Goal: Contribute content: Contribute content

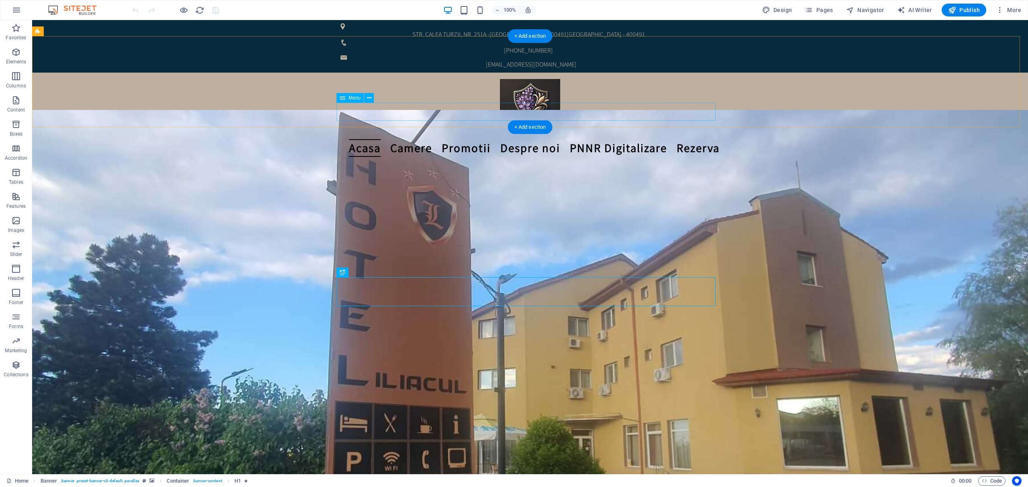
click at [606, 139] on nav "Acasa Camere Promotii Despre noi PNNR Digitalizare Rezerva" at bounding box center [529, 148] width 379 height 18
click at [640, 139] on nav "Acasa Camere Promotii Despre noi PNNR Digitalizare Rezerva" at bounding box center [529, 148] width 379 height 18
select select "2"
select select
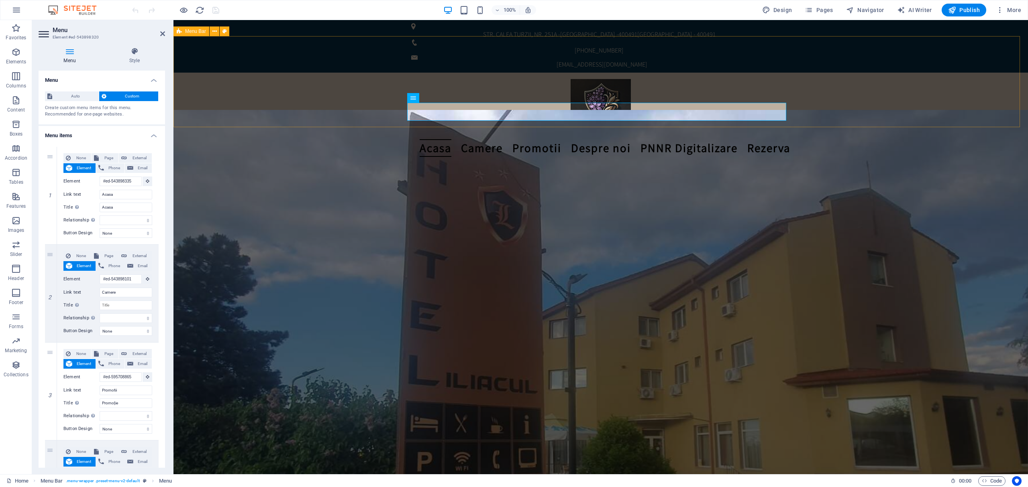
click at [573, 73] on div "Acasa Camere Promotii Despre noi PNNR Digitalizare Rezerva" at bounding box center [600, 118] width 854 height 91
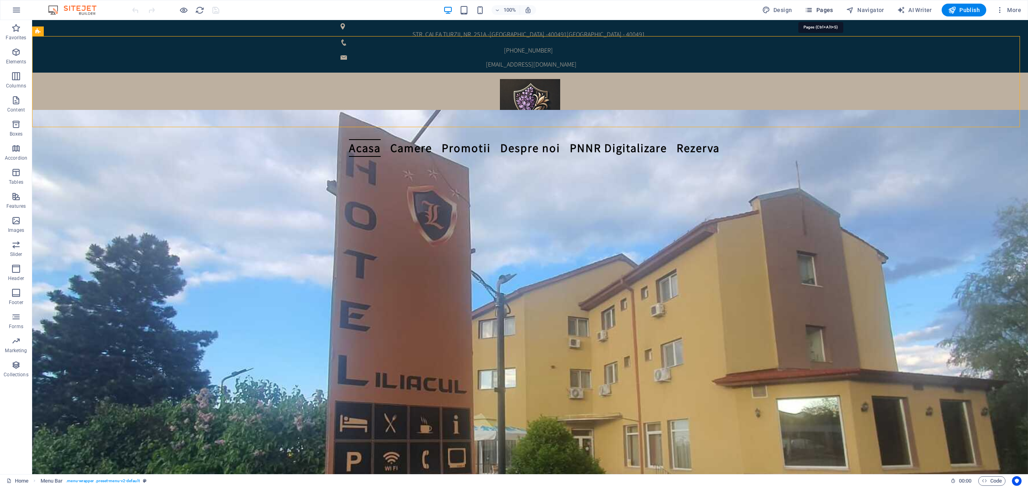
click at [819, 9] on span "Pages" at bounding box center [819, 10] width 28 height 8
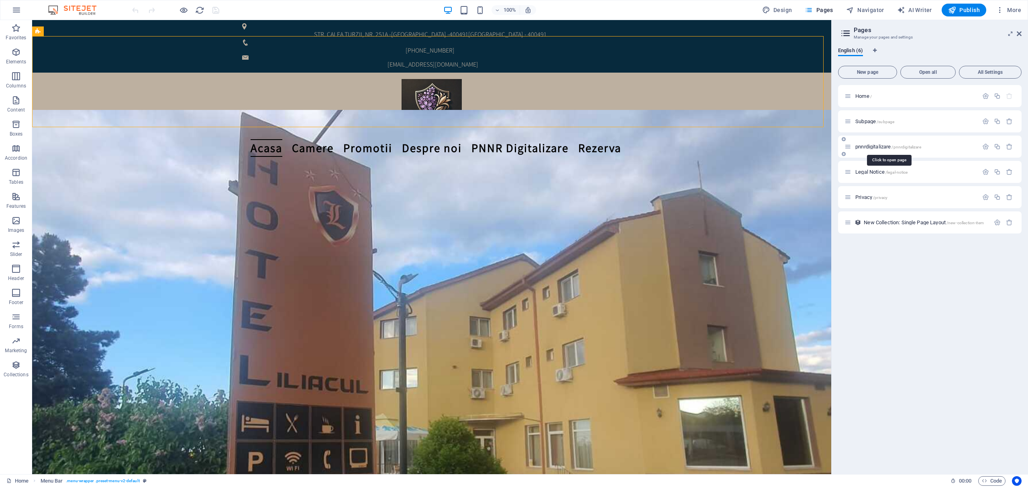
click at [874, 147] on span "pnnrdigitalizare /pnnrdigitalizare" at bounding box center [888, 147] width 66 height 6
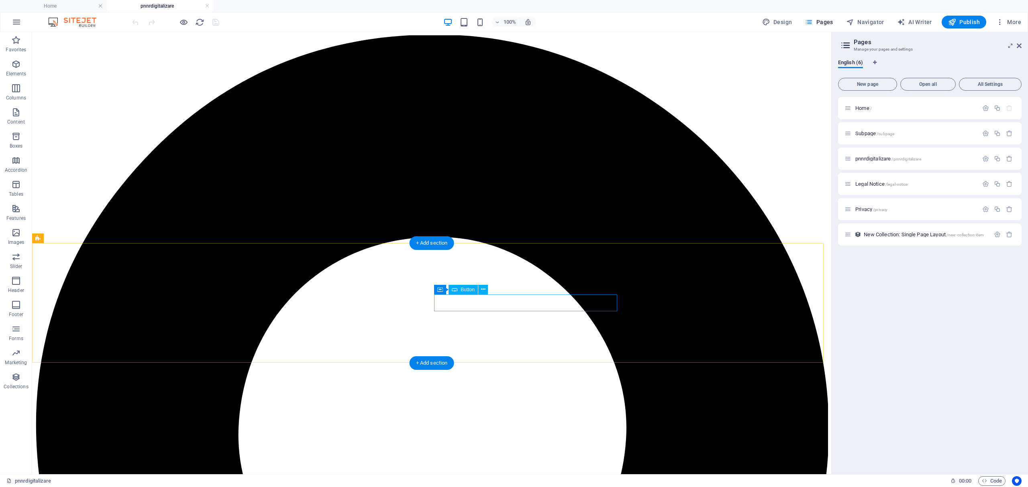
scroll to position [107, 0]
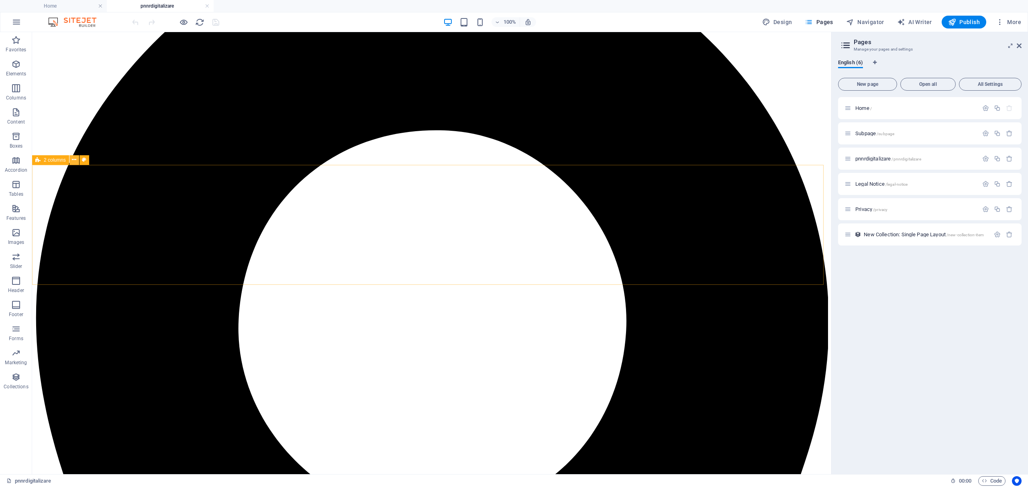
click at [74, 158] on icon at bounding box center [74, 160] width 4 height 8
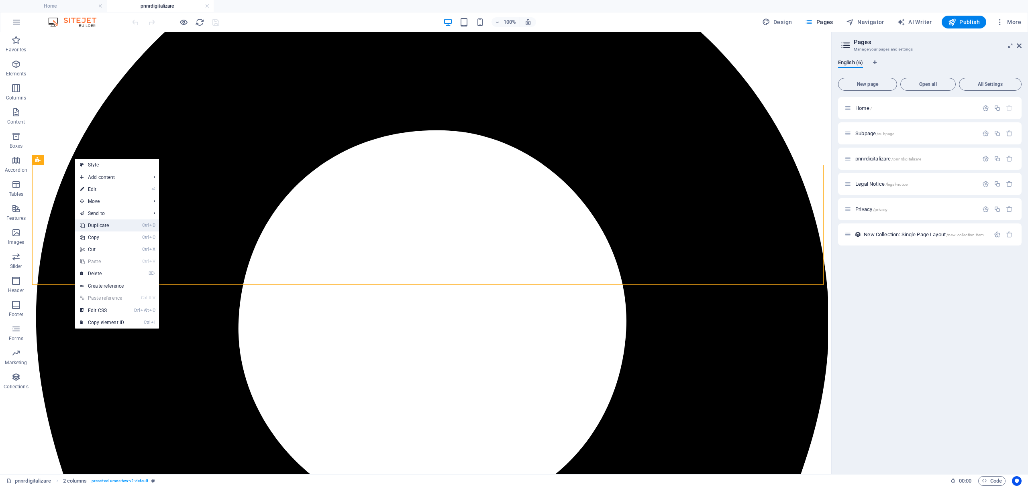
click at [109, 225] on link "Ctrl D Duplicate" at bounding box center [102, 226] width 54 height 12
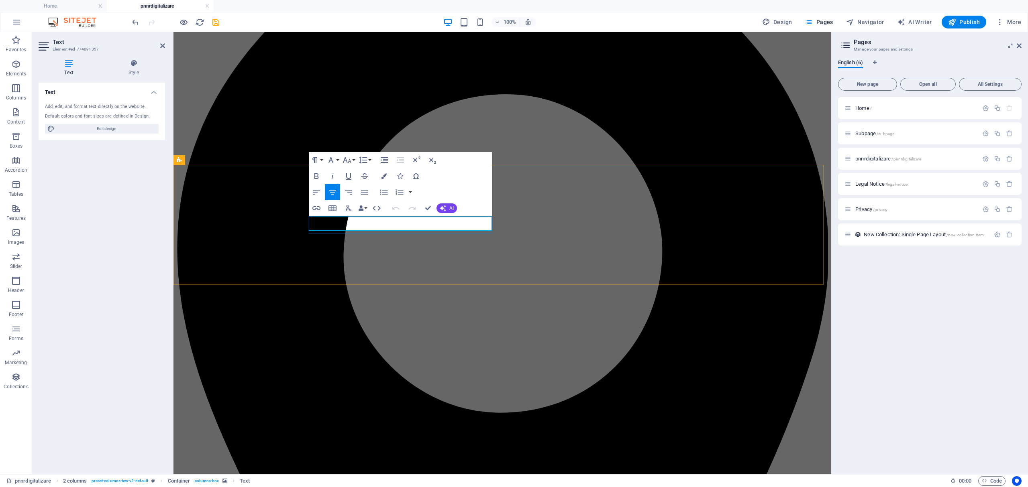
drag, startPoint x: 403, startPoint y: 224, endPoint x: 465, endPoint y: 222, distance: 61.0
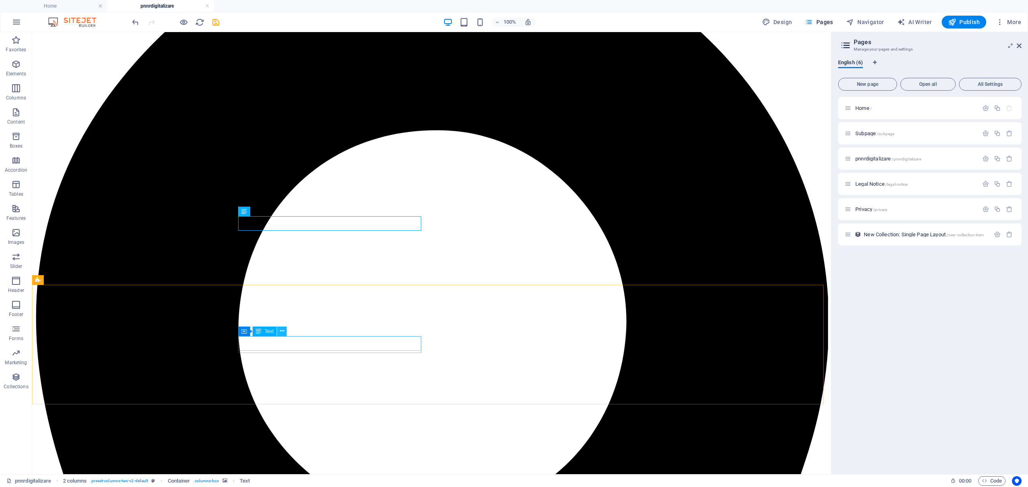
click at [281, 331] on icon at bounding box center [282, 331] width 4 height 8
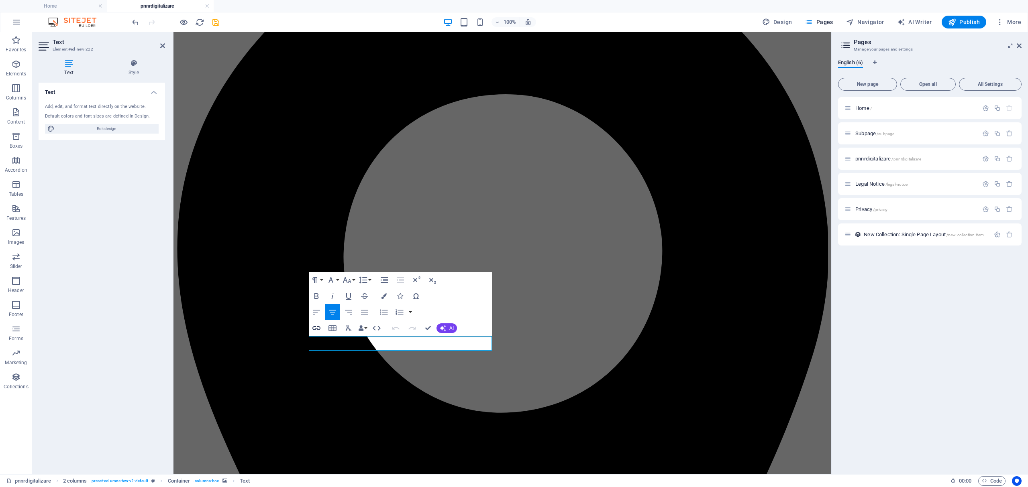
click at [317, 328] on icon "button" at bounding box center [316, 328] width 8 height 4
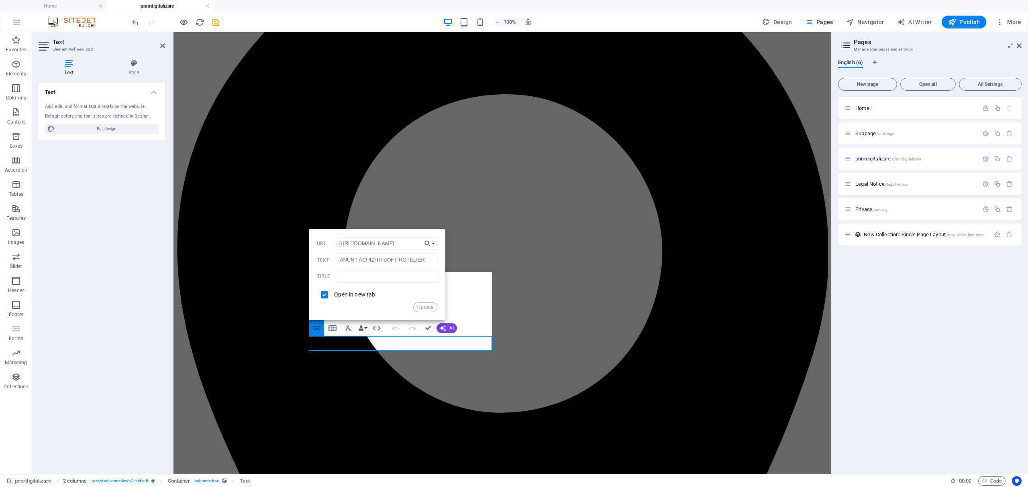
scroll to position [0, 195]
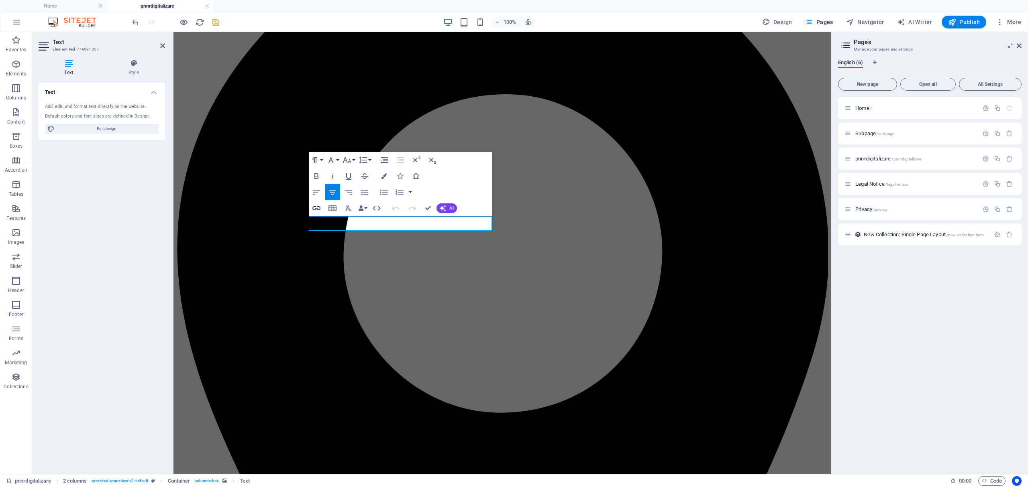
click at [317, 208] on icon "button" at bounding box center [317, 209] width 10 height 10
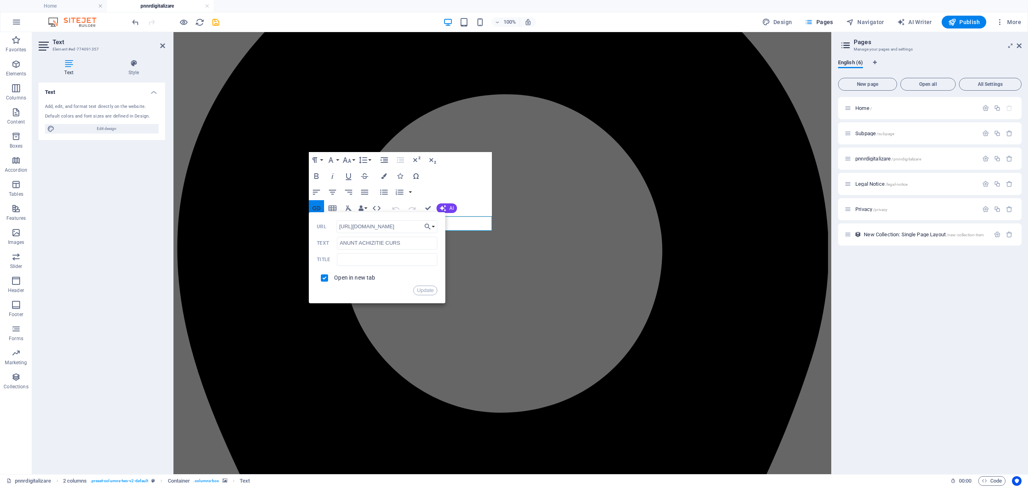
scroll to position [0, 195]
click at [432, 226] on button "Choose Link" at bounding box center [429, 226] width 15 height 13
click at [403, 226] on input "[URL][DOMAIN_NAME]" at bounding box center [386, 226] width 101 height 13
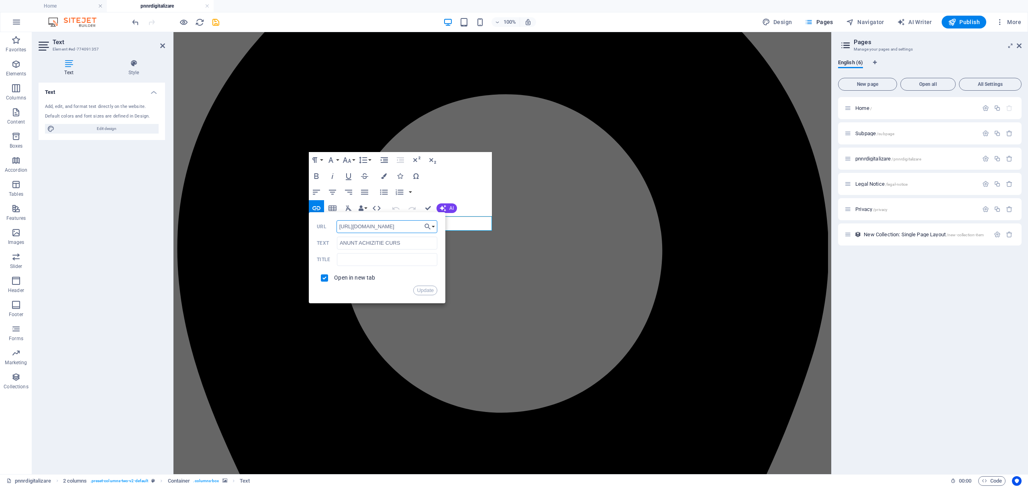
click at [479, 186] on div "Paragraph Format Normal Heading 1 Heading 2 Heading 3 Heading 4 Heading 5 Headi…" at bounding box center [400, 184] width 183 height 64
click at [429, 293] on button "Update" at bounding box center [425, 291] width 24 height 10
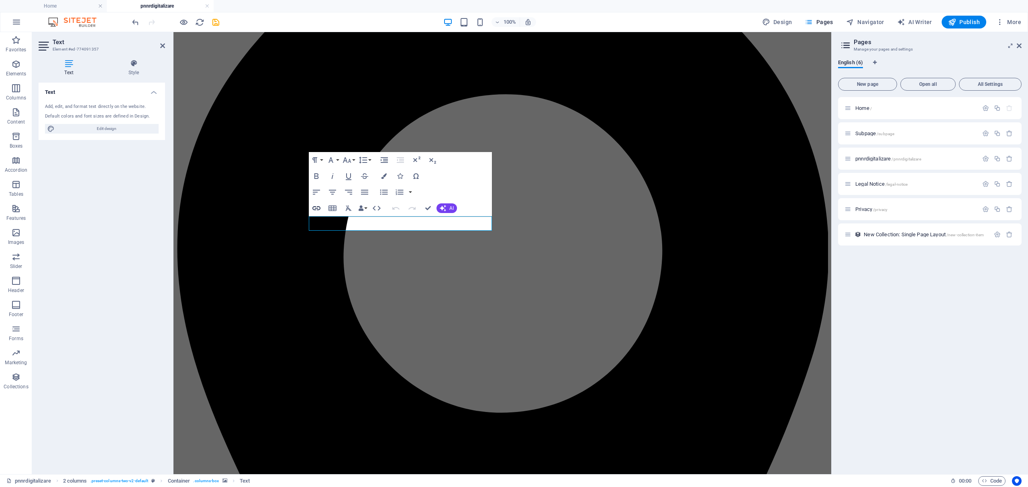
click at [317, 207] on icon "button" at bounding box center [317, 209] width 10 height 10
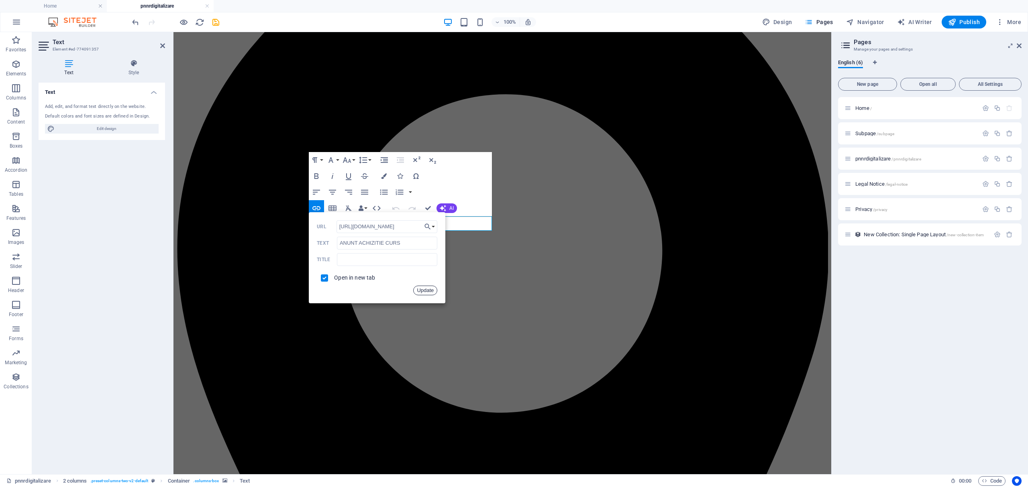
click at [421, 287] on button "Update" at bounding box center [425, 291] width 24 height 10
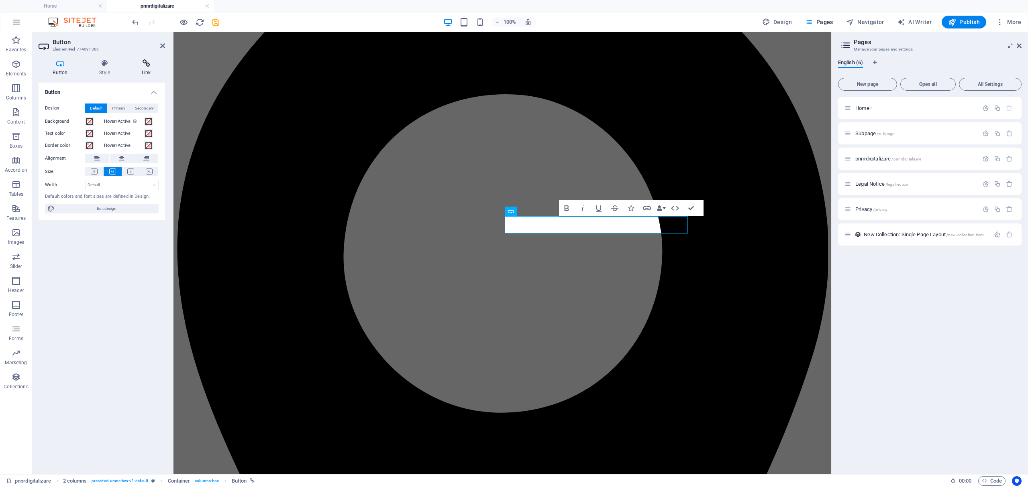
click at [142, 63] on icon at bounding box center [146, 63] width 38 height 8
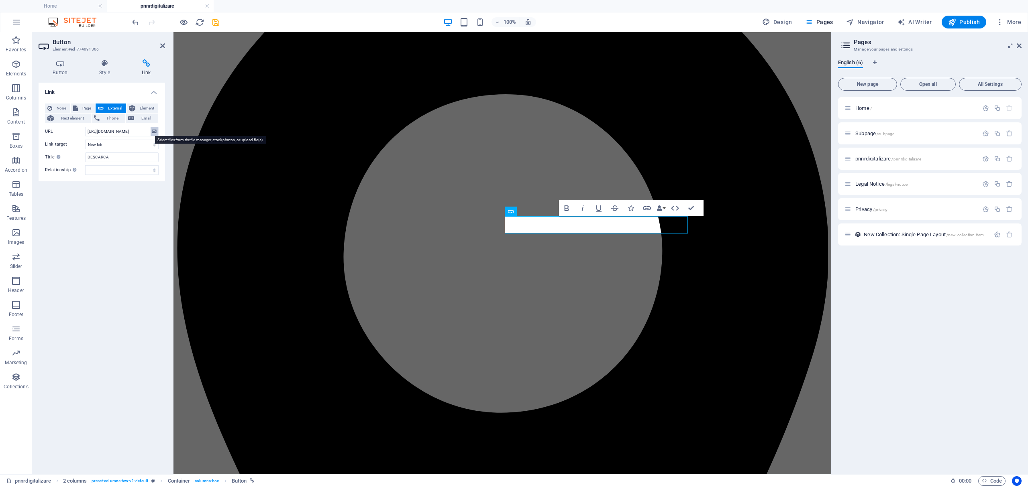
click at [154, 129] on icon at bounding box center [154, 131] width 4 height 9
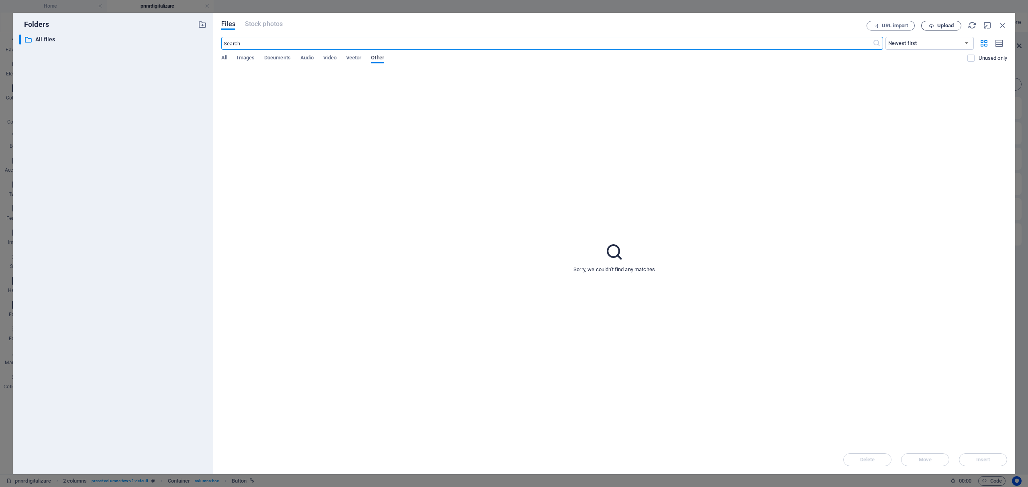
click at [925, 23] on span "Upload" at bounding box center [941, 25] width 33 height 5
type input "[URL][DOMAIN_NAME]"
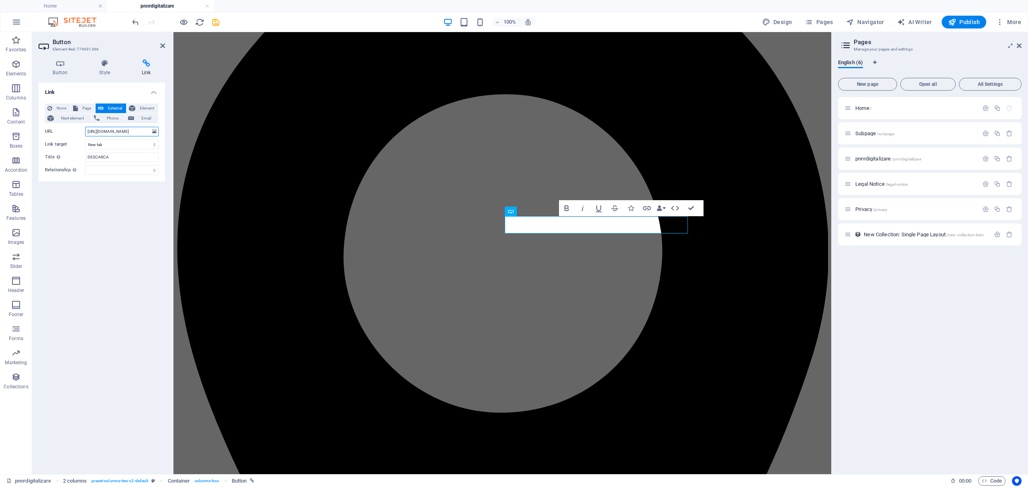
click at [142, 132] on input "[URL][DOMAIN_NAME]" at bounding box center [121, 132] width 73 height 10
click at [643, 206] on icon "button" at bounding box center [647, 209] width 10 height 10
click at [154, 130] on icon at bounding box center [154, 131] width 4 height 9
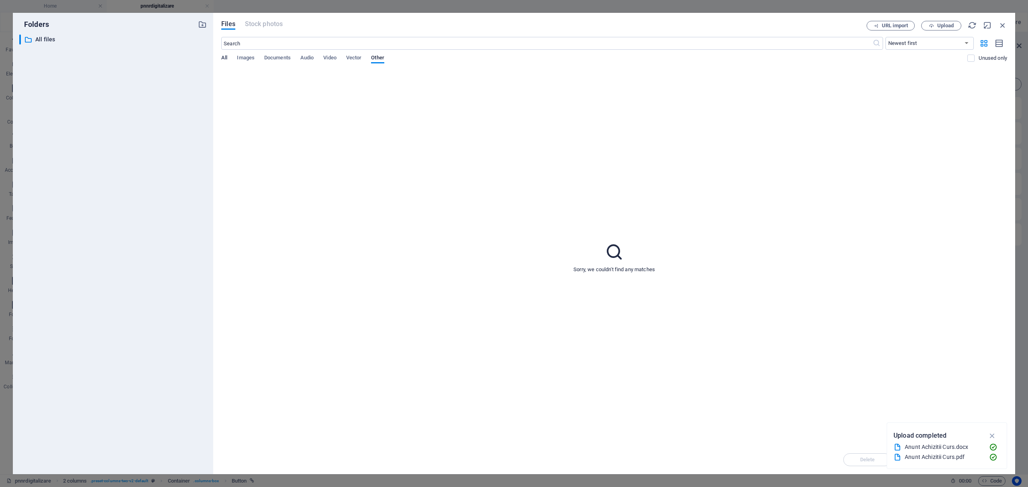
click at [227, 58] on span "All" at bounding box center [224, 58] width 6 height 11
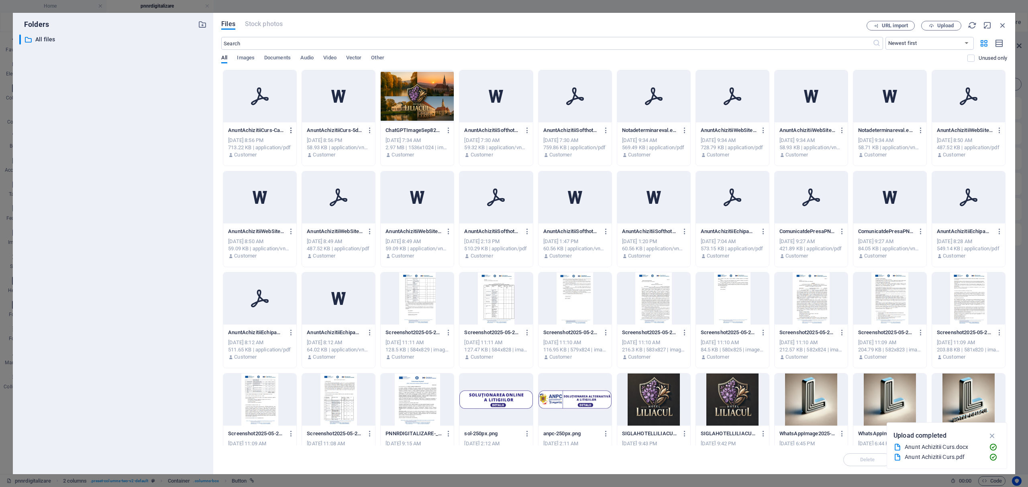
click at [291, 130] on icon "button" at bounding box center [291, 130] width 8 height 7
click at [296, 171] on h6 "Get link" at bounding box center [296, 171] width 35 height 10
click at [344, 132] on p "AnuntAchizitiiCurs-5daIIr2yOMIznOut9mOH8g.docx" at bounding box center [335, 130] width 56 height 7
click at [366, 129] on icon "button" at bounding box center [370, 130] width 8 height 7
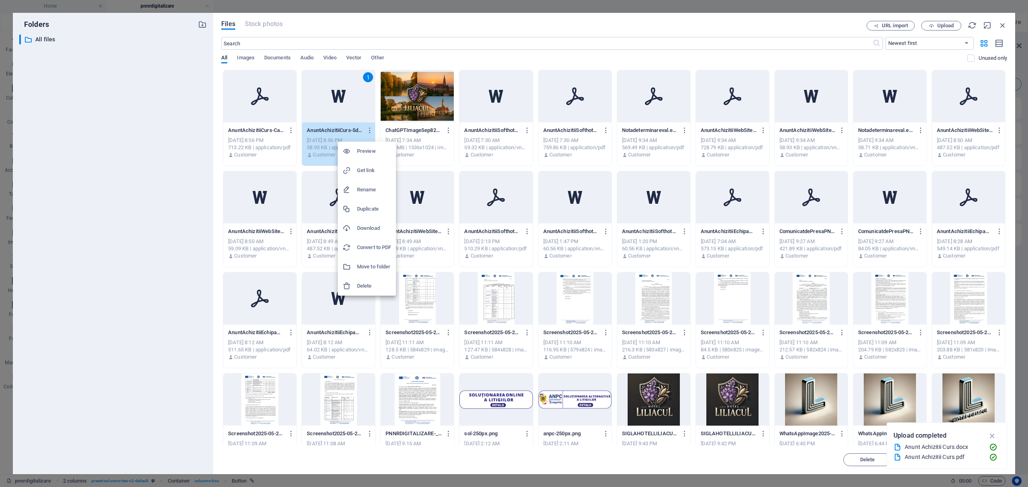
click at [344, 92] on div at bounding box center [514, 243] width 1028 height 487
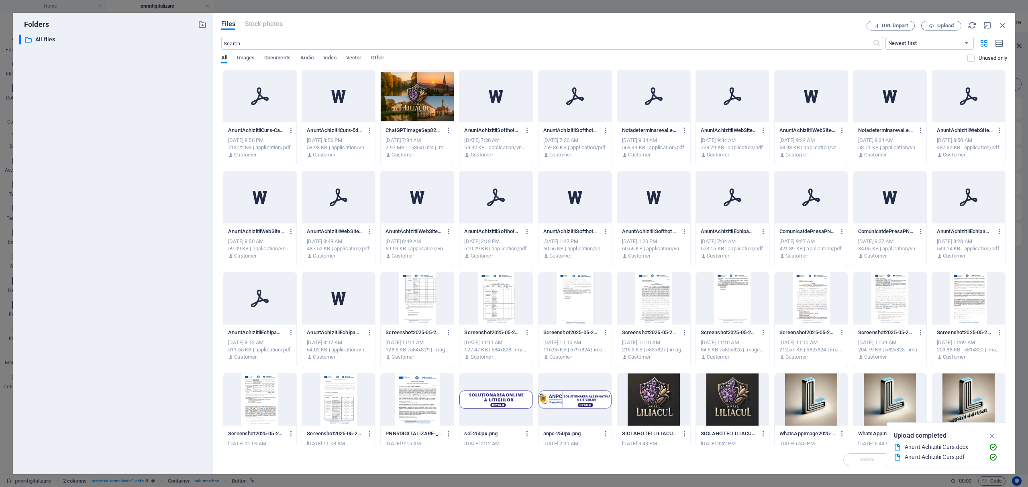
click at [344, 91] on icon at bounding box center [338, 96] width 14 height 13
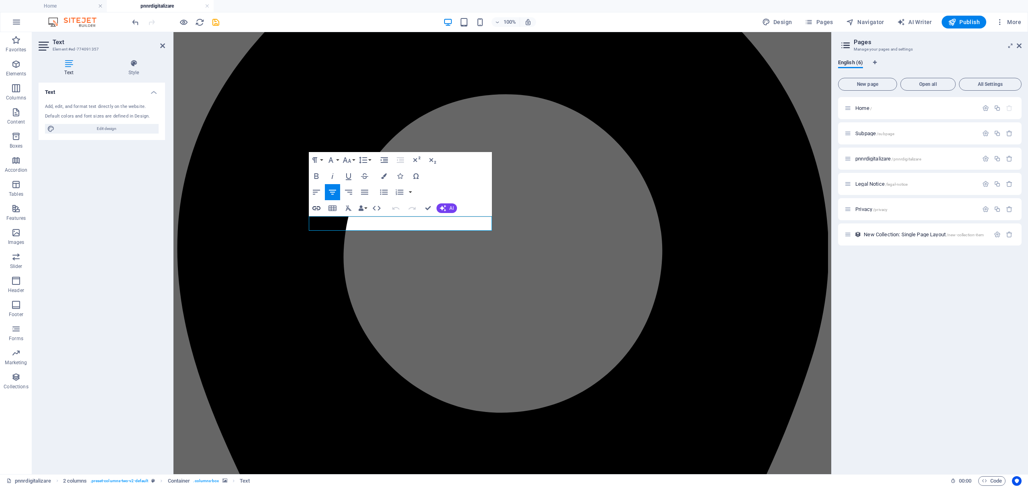
click at [318, 206] on icon "button" at bounding box center [317, 209] width 10 height 10
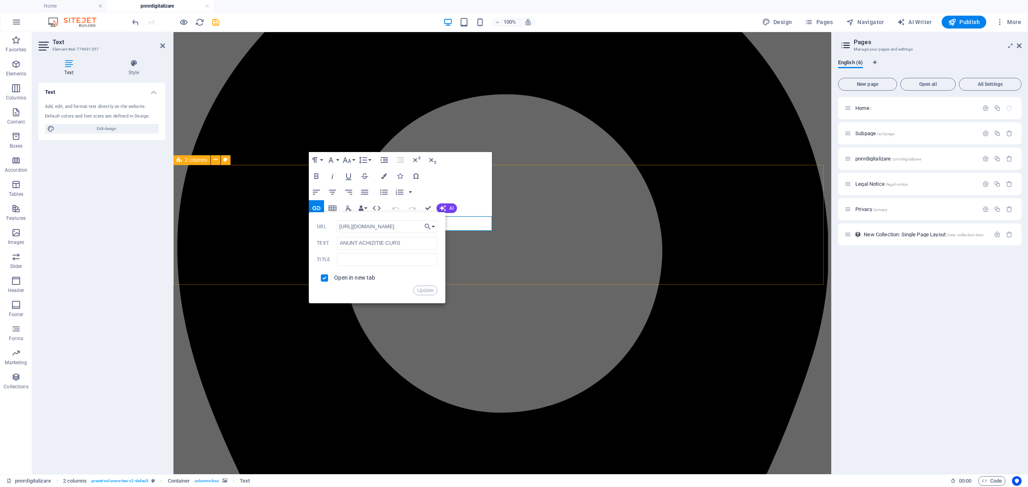
drag, startPoint x: 593, startPoint y: 260, endPoint x: 267, endPoint y: 230, distance: 327.8
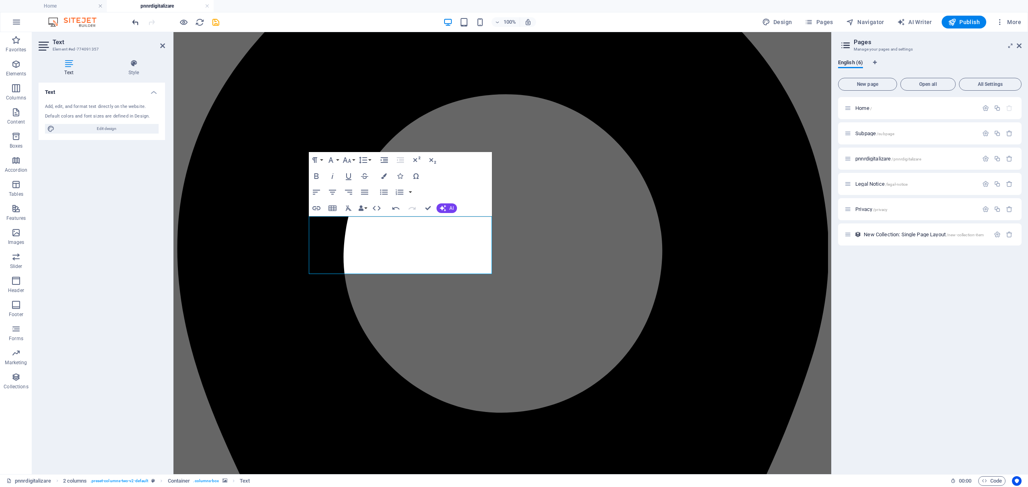
click at [138, 22] on icon "undo" at bounding box center [135, 22] width 9 height 9
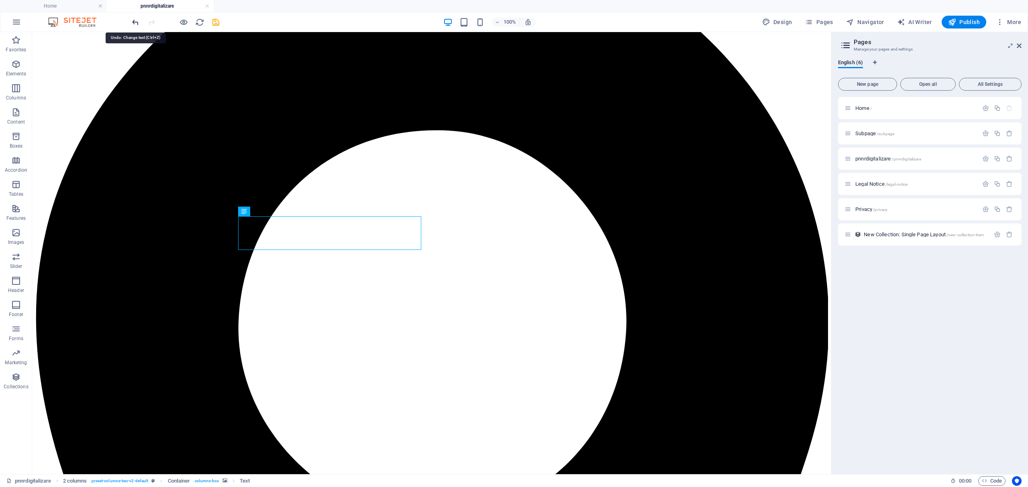
click at [137, 20] on icon "undo" at bounding box center [135, 22] width 9 height 9
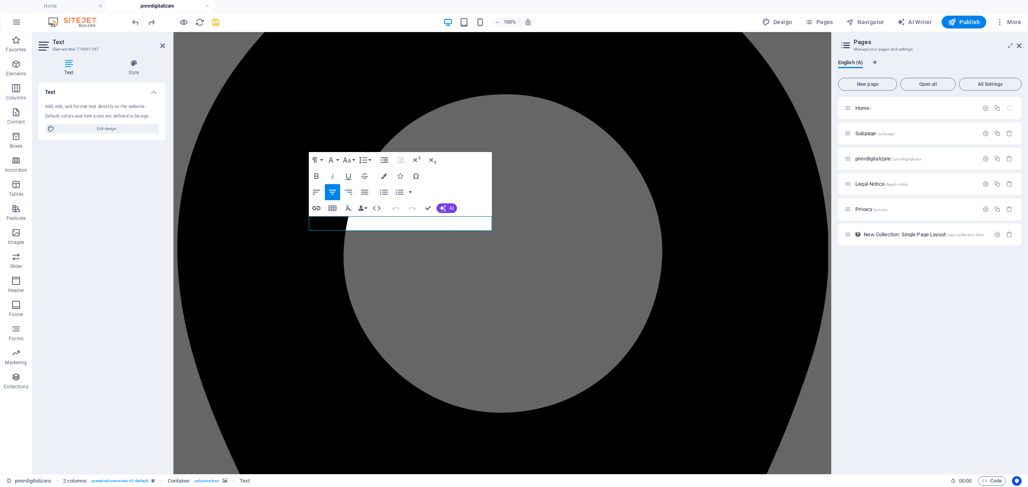
click at [314, 208] on icon "button" at bounding box center [317, 209] width 10 height 10
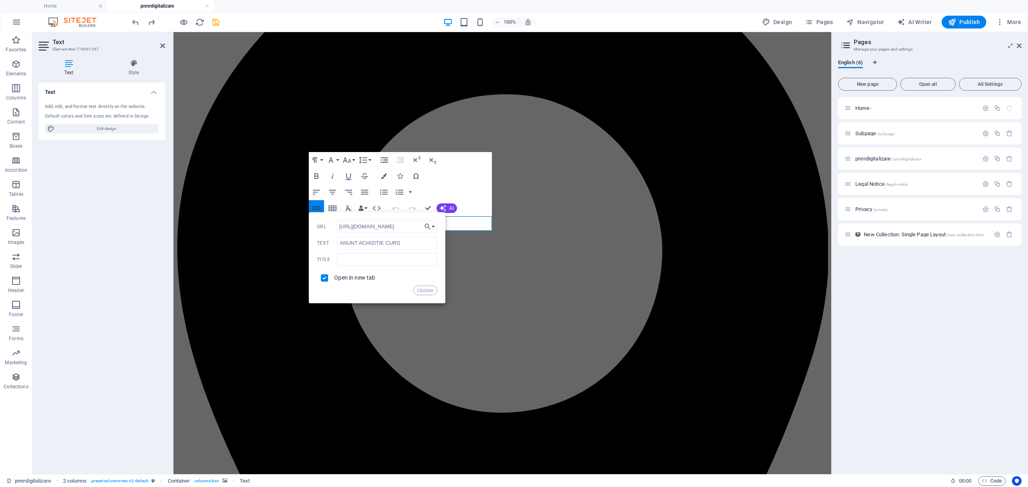
scroll to position [0, 195]
drag, startPoint x: 558, startPoint y: 255, endPoint x: 448, endPoint y: 230, distance: 112.1
drag, startPoint x: 390, startPoint y: 227, endPoint x: 405, endPoint y: 227, distance: 15.3
click at [405, 227] on input "[URL][DOMAIN_NAME]" at bounding box center [386, 226] width 101 height 13
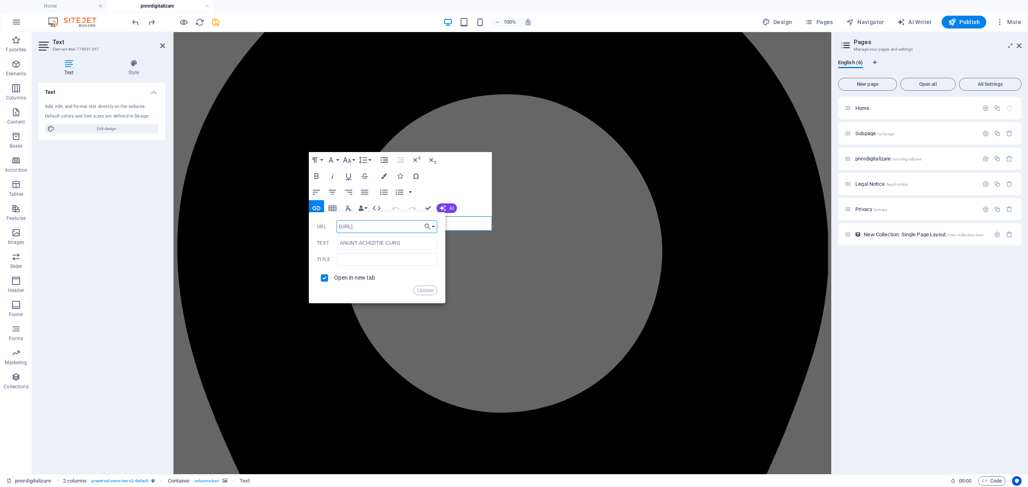
type input "[URL]"
drag, startPoint x: 405, startPoint y: 226, endPoint x: 330, endPoint y: 225, distance: 75.9
click at [331, 225] on div "[URL] URL" at bounding box center [377, 226] width 120 height 13
paste input "[URL][DOMAIN_NAME]"
type input "[URL][DOMAIN_NAME]"
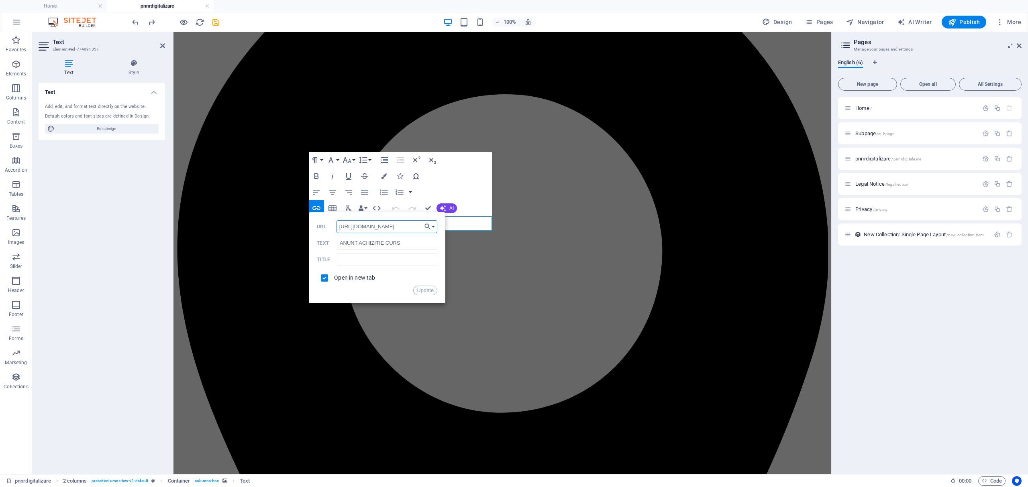
scroll to position [0, 165]
click at [422, 290] on button "Update" at bounding box center [425, 291] width 24 height 10
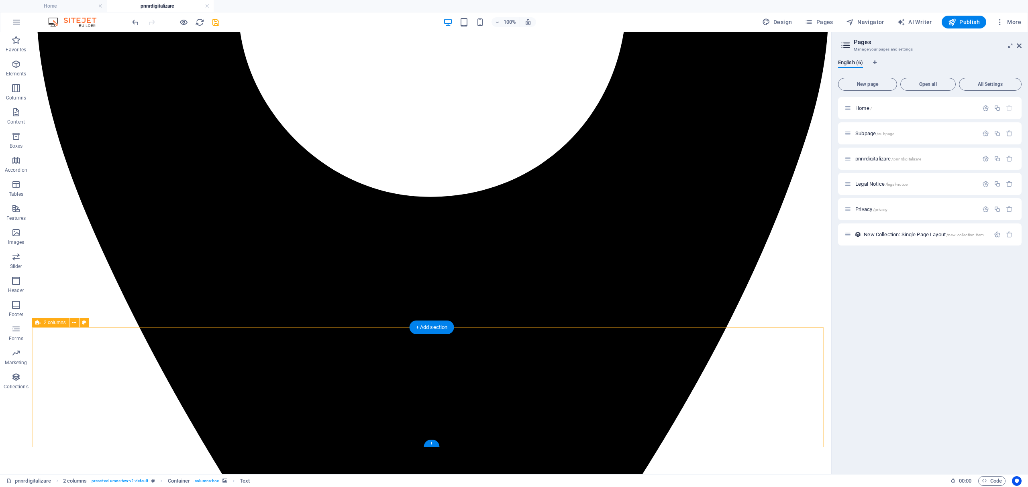
scroll to position [589, 0]
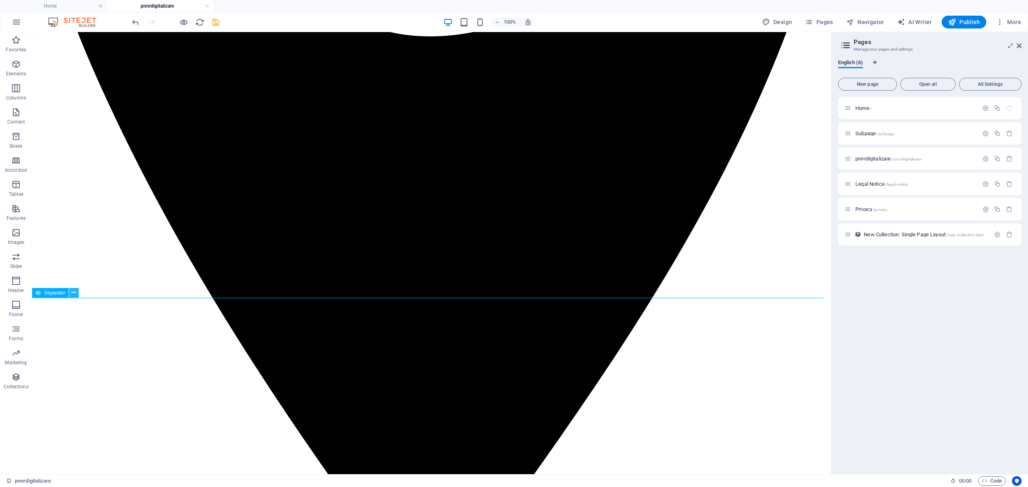
click at [74, 293] on icon at bounding box center [73, 293] width 4 height 8
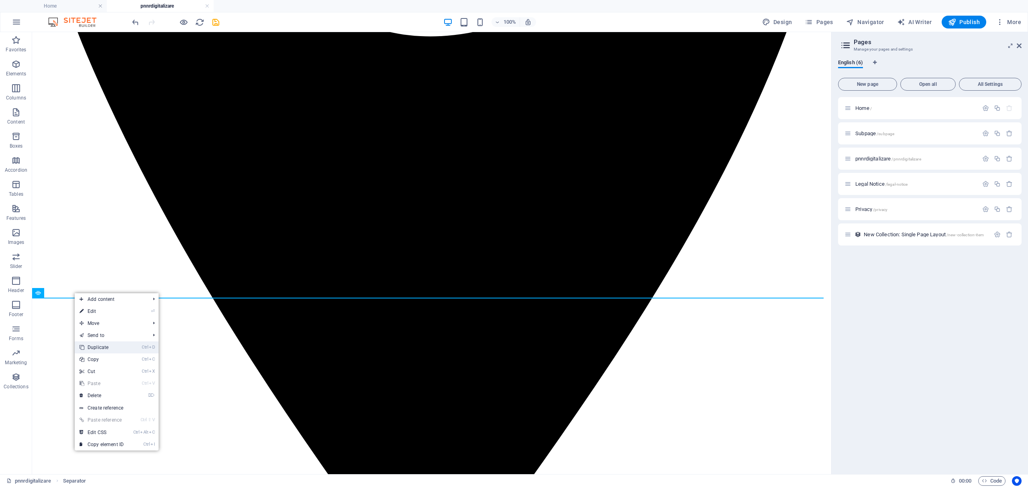
click at [112, 347] on link "Ctrl D Duplicate" at bounding box center [102, 348] width 54 height 12
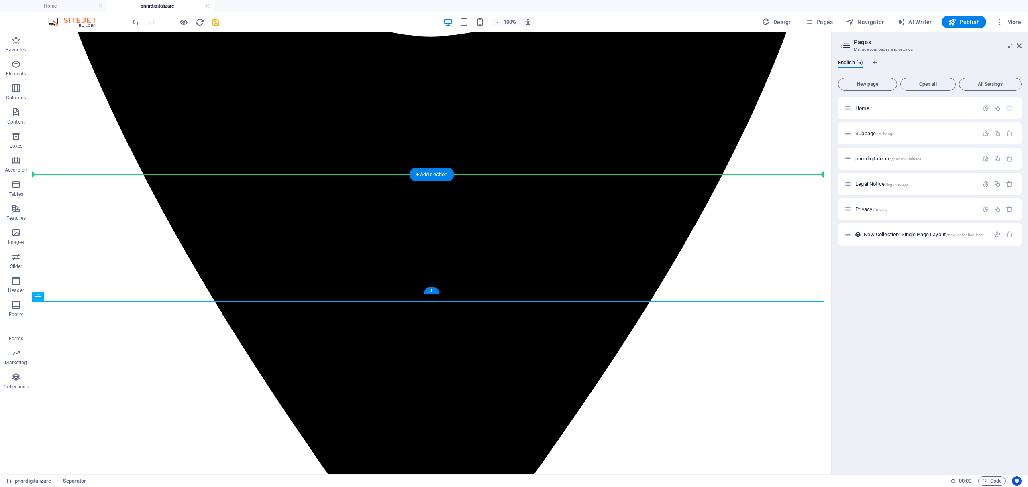
drag, startPoint x: 70, startPoint y: 327, endPoint x: 55, endPoint y: 222, distance: 105.8
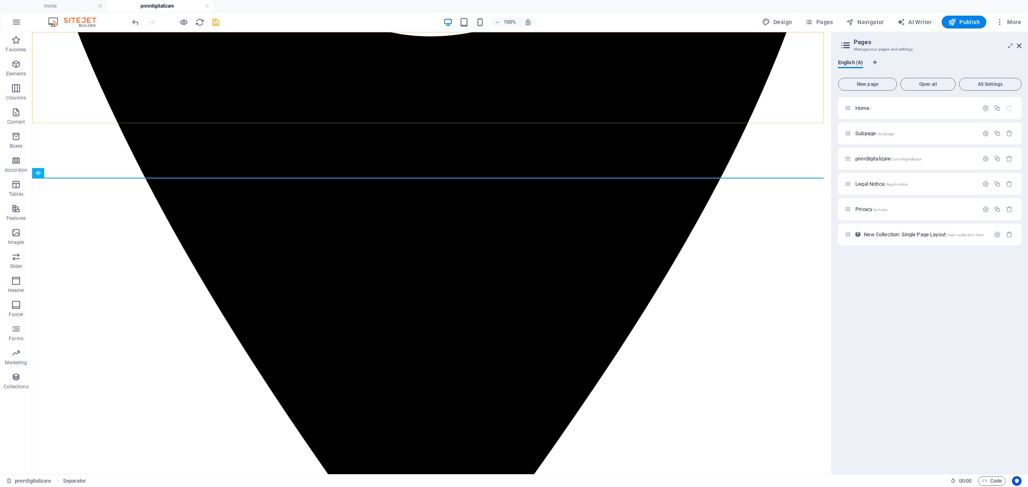
click at [71, 173] on icon at bounding box center [73, 173] width 4 height 8
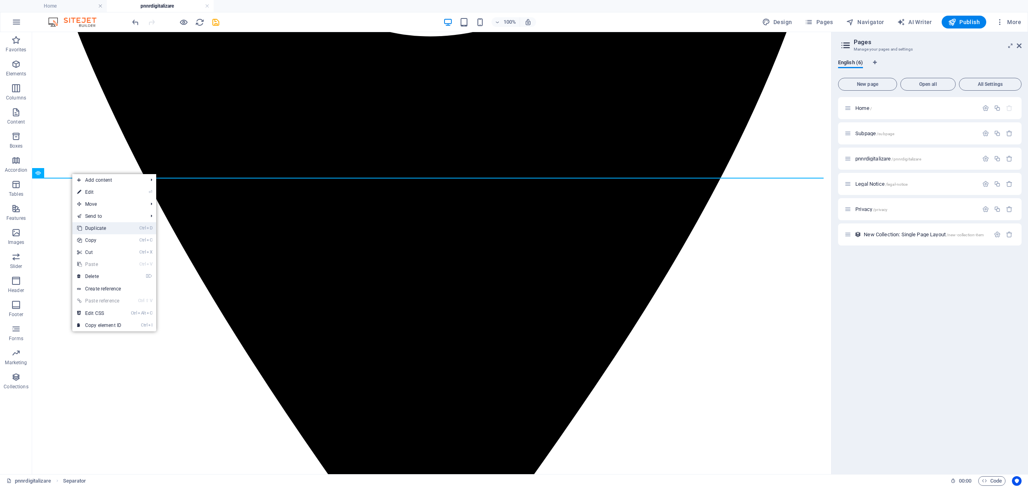
click at [102, 226] on link "Ctrl D Duplicate" at bounding box center [99, 228] width 54 height 12
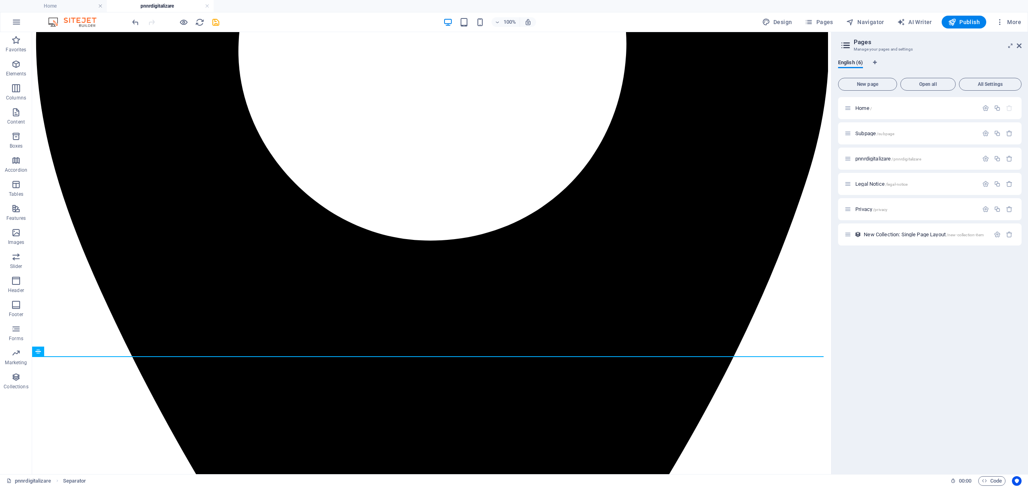
scroll to position [383, 0]
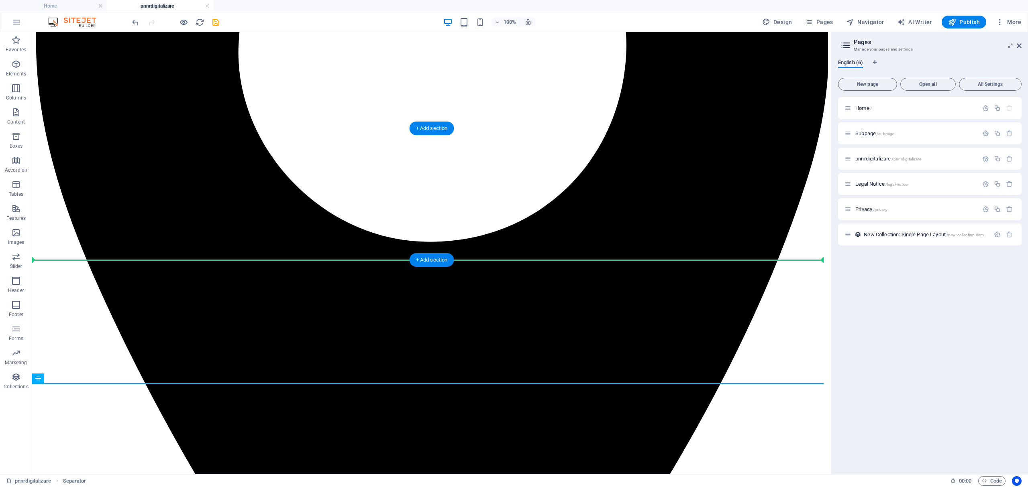
drag, startPoint x: 95, startPoint y: 210, endPoint x: 69, endPoint y: 234, distance: 34.9
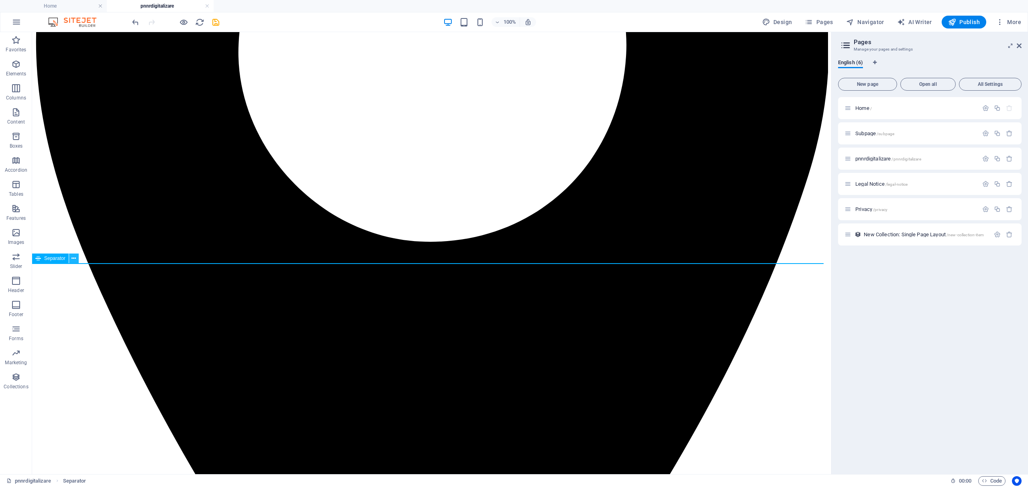
click at [73, 257] on icon at bounding box center [73, 259] width 4 height 8
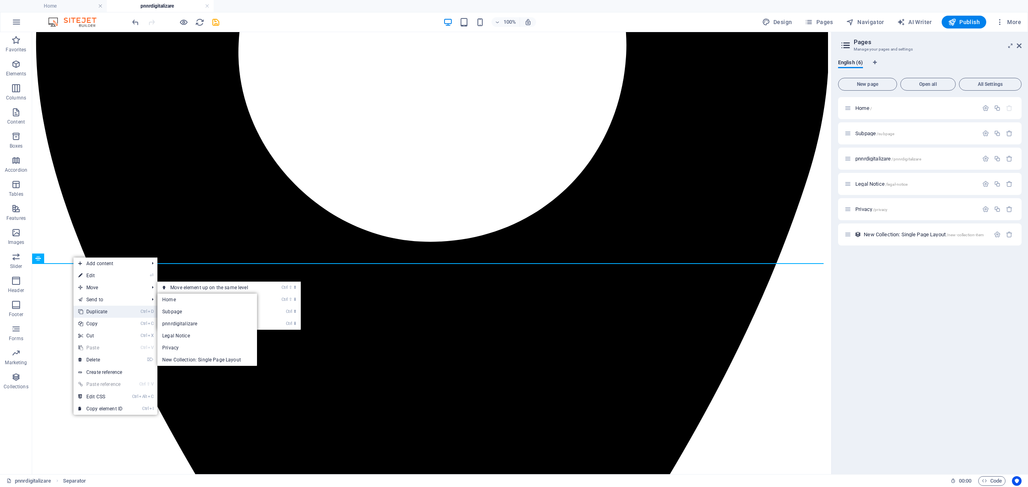
click at [106, 310] on link "Ctrl D Duplicate" at bounding box center [100, 312] width 54 height 12
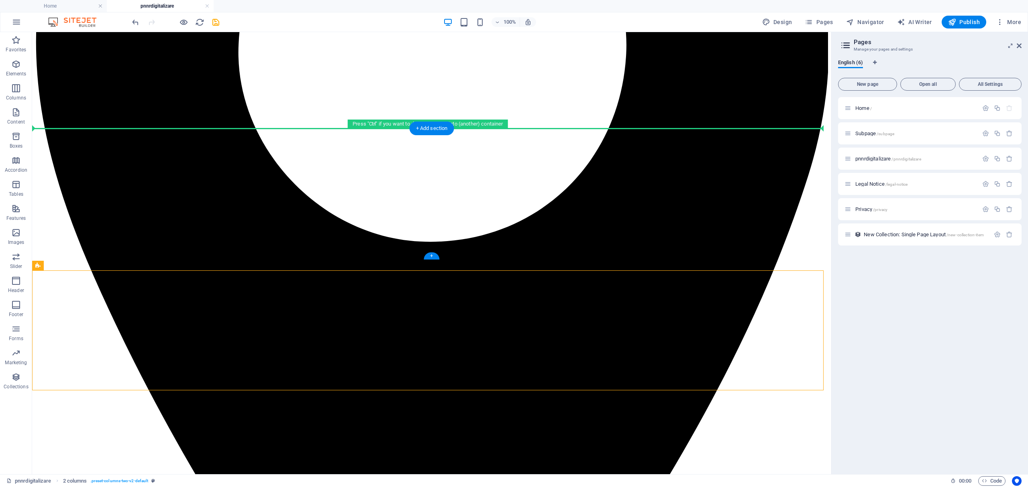
drag, startPoint x: 94, startPoint y: 294, endPoint x: 86, endPoint y: 181, distance: 112.7
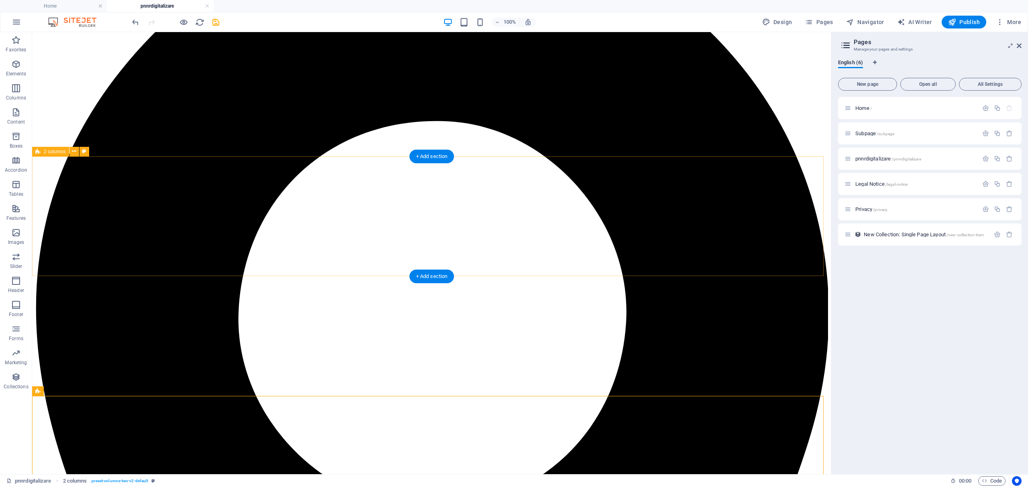
scroll to position [116, 0]
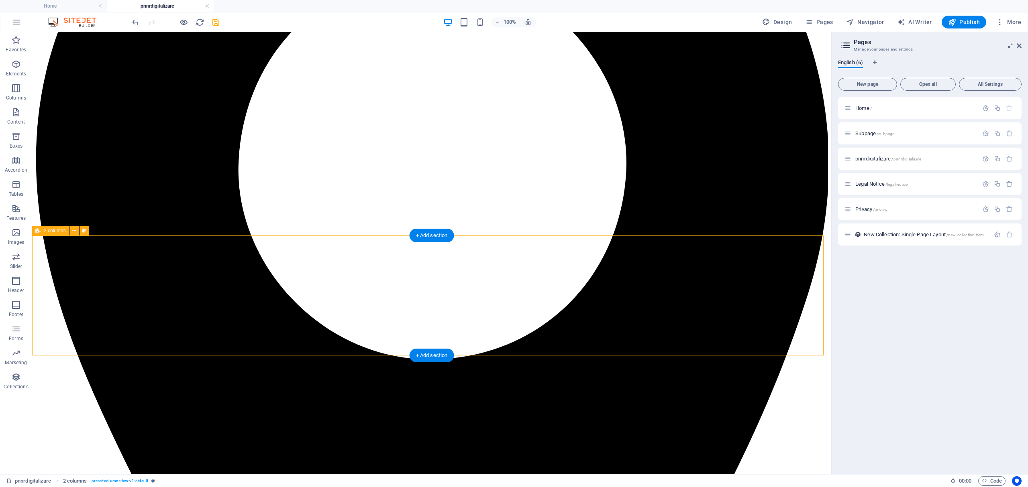
scroll to position [276, 0]
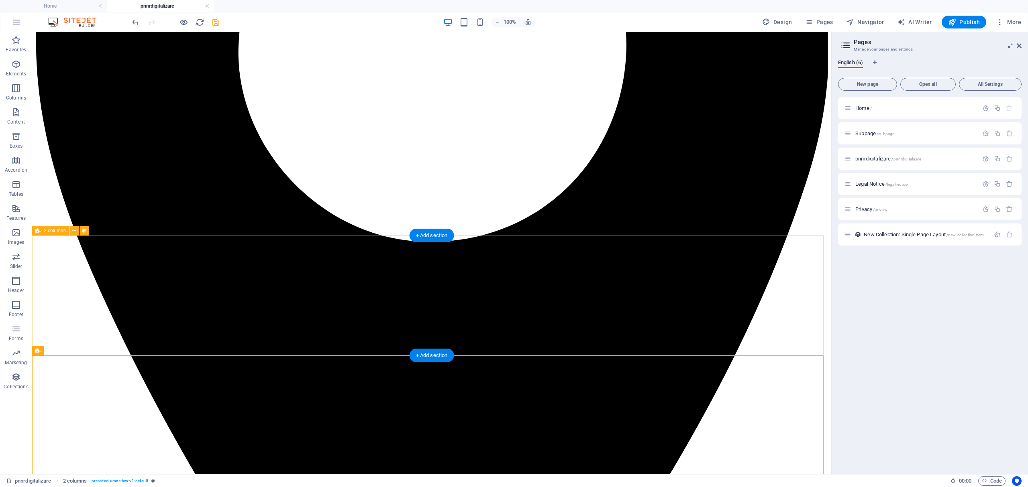
scroll to position [490, 0]
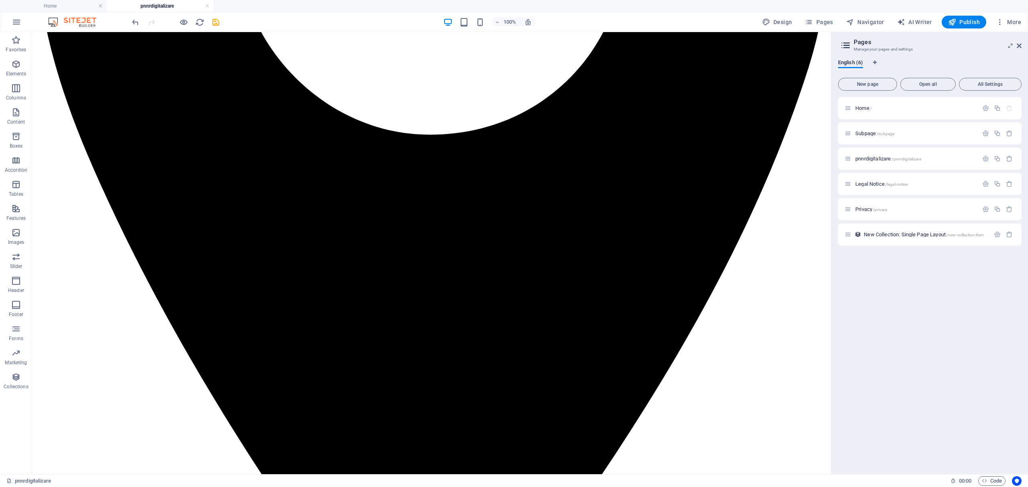
click at [137, 22] on icon "undo" at bounding box center [135, 22] width 9 height 9
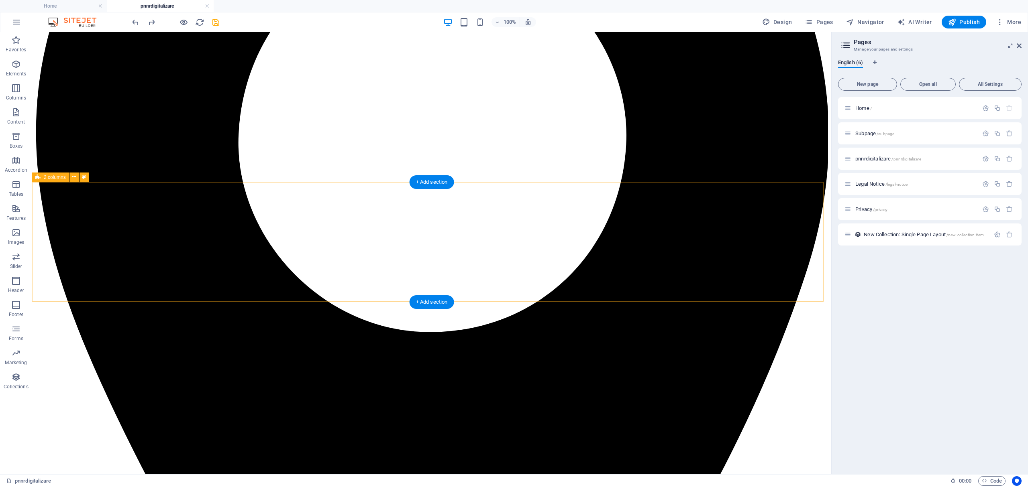
scroll to position [370, 0]
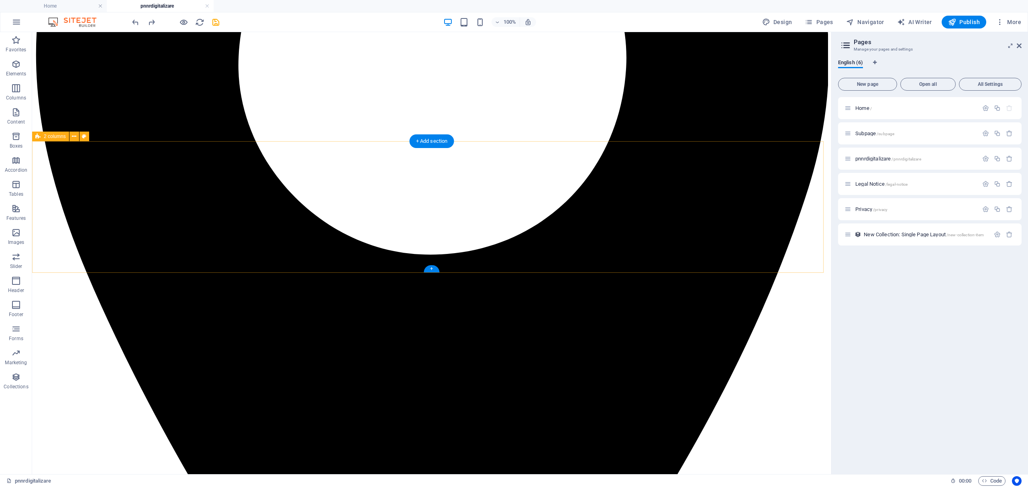
drag, startPoint x: 116, startPoint y: 275, endPoint x: 131, endPoint y: 180, distance: 96.3
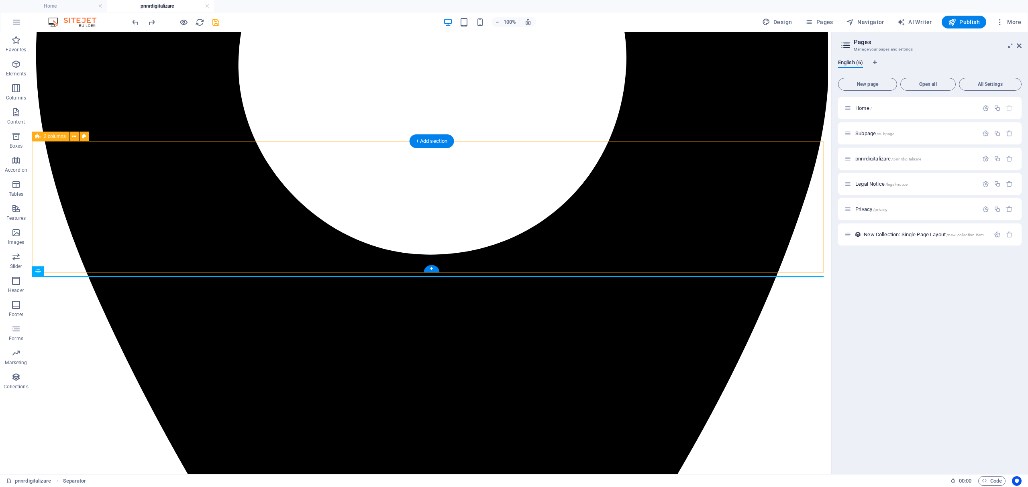
drag, startPoint x: 151, startPoint y: 276, endPoint x: 153, endPoint y: 216, distance: 60.7
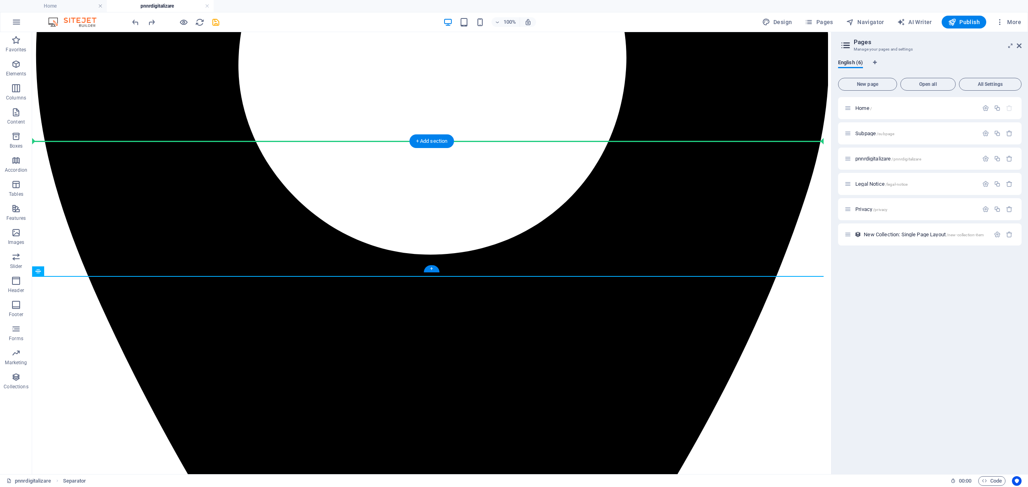
drag, startPoint x: 93, startPoint y: 301, endPoint x: 67, endPoint y: 187, distance: 116.5
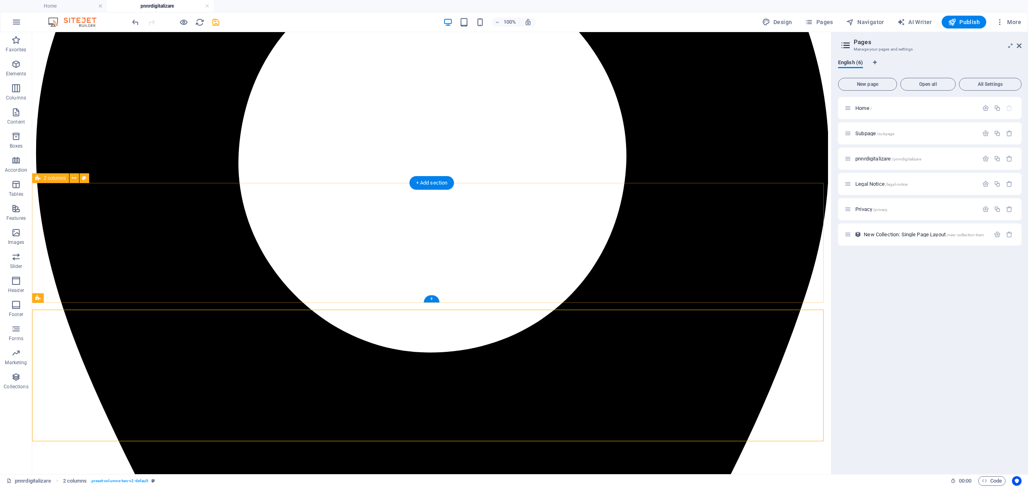
scroll to position [156, 0]
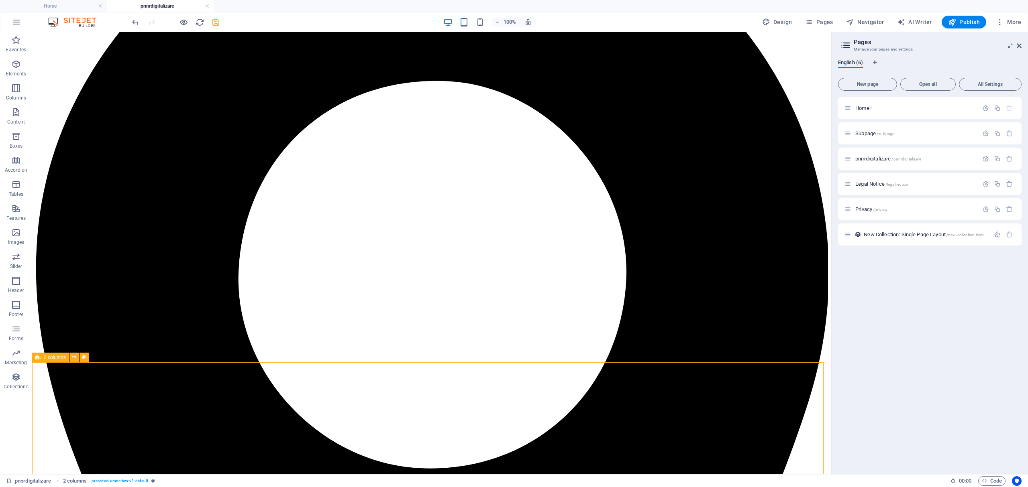
click at [54, 361] on div "2 columns" at bounding box center [50, 358] width 37 height 10
click at [74, 351] on icon at bounding box center [73, 354] width 4 height 8
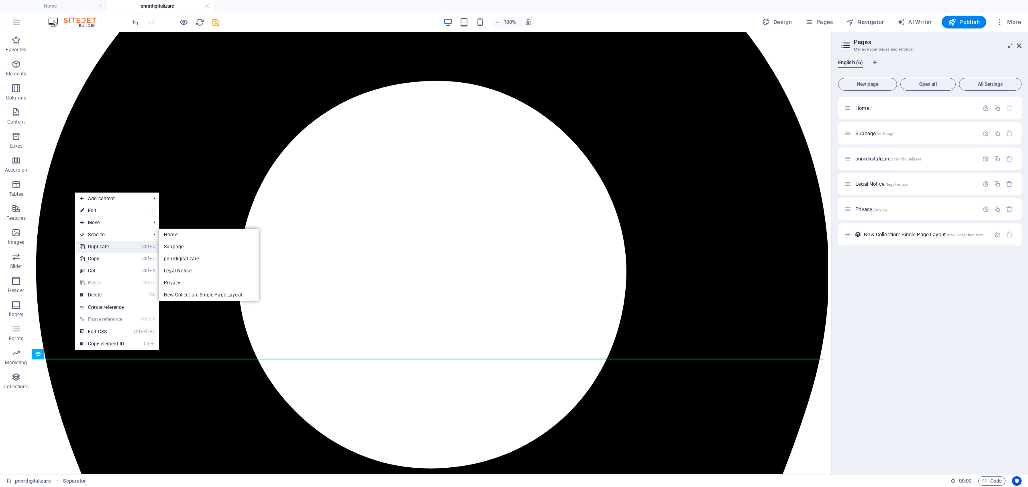
click at [108, 244] on link "Ctrl D Duplicate" at bounding box center [102, 247] width 54 height 12
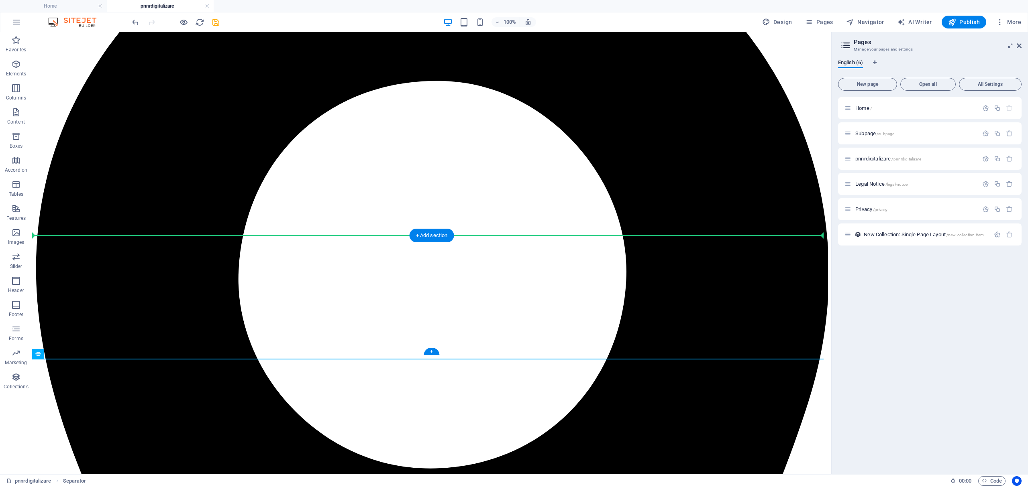
drag, startPoint x: 94, startPoint y: 388, endPoint x: 63, endPoint y: 267, distance: 125.0
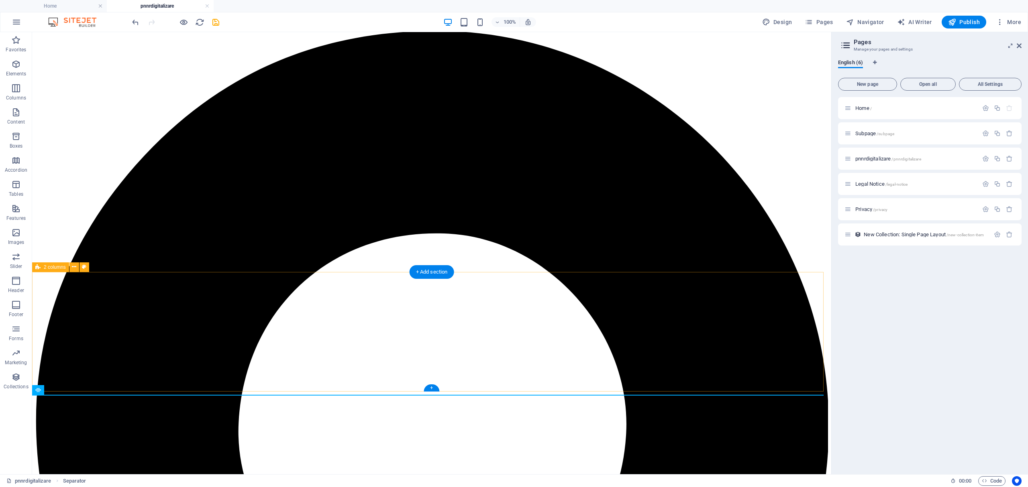
scroll to position [0, 0]
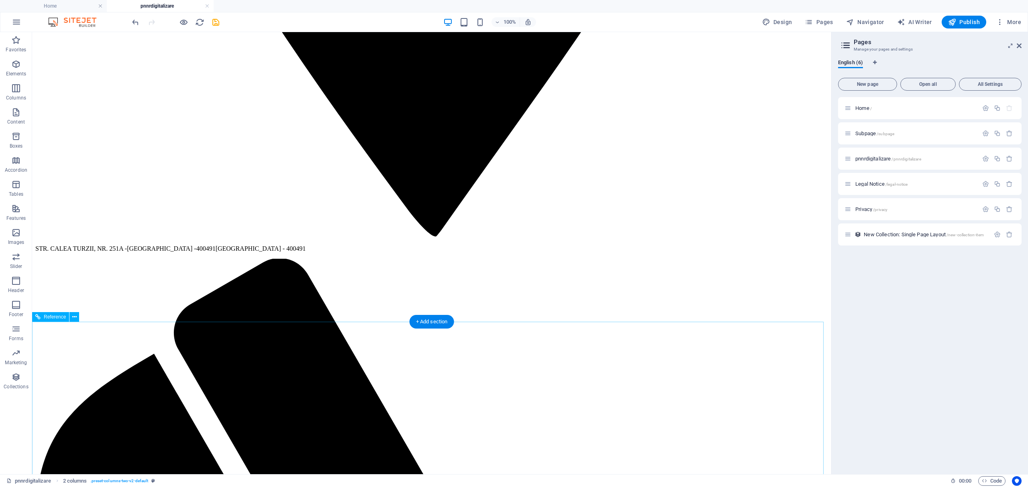
scroll to position [985, 0]
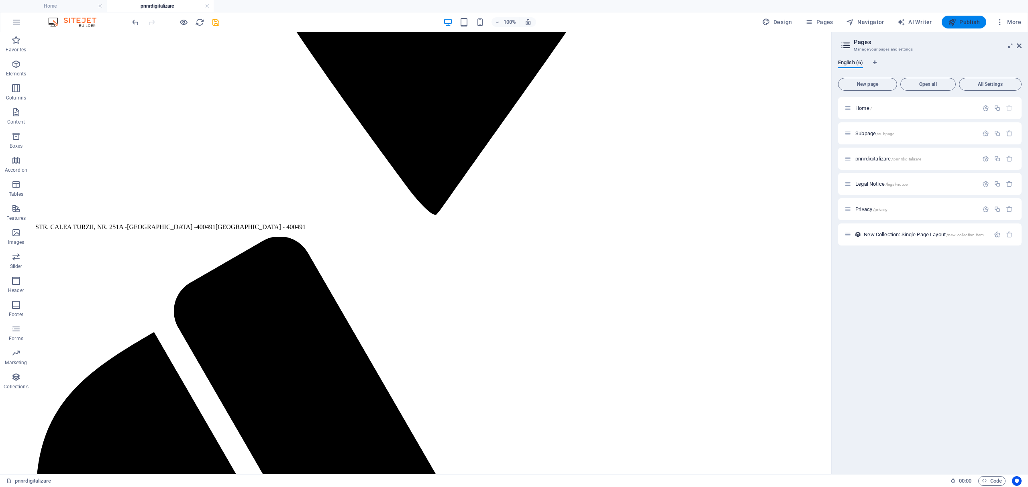
click at [964, 22] on span "Publish" at bounding box center [964, 22] width 32 height 8
